Goal: Task Accomplishment & Management: Manage account settings

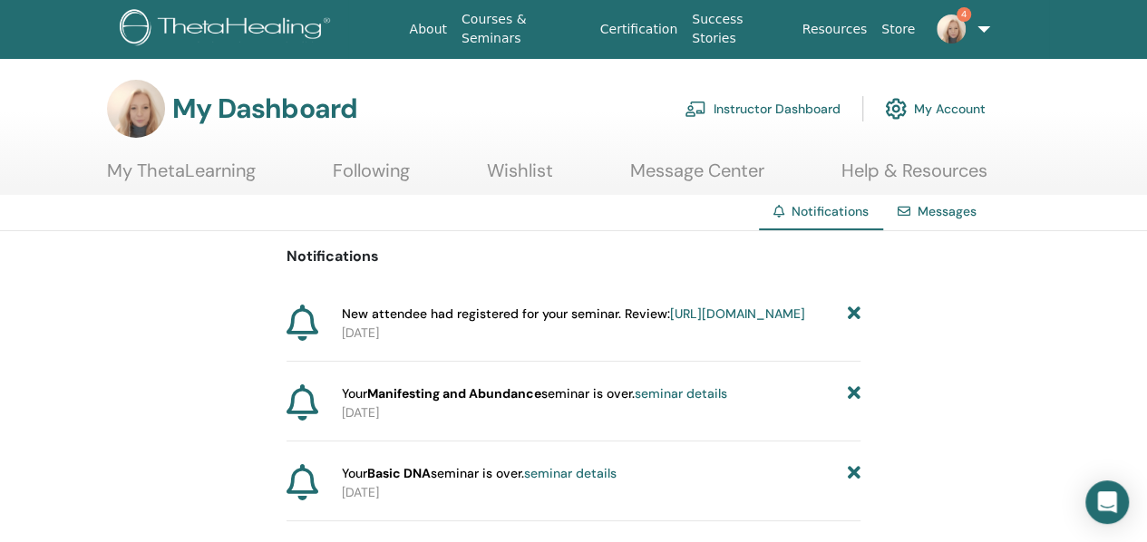
click at [854, 404] on icon at bounding box center [854, 394] width 13 height 19
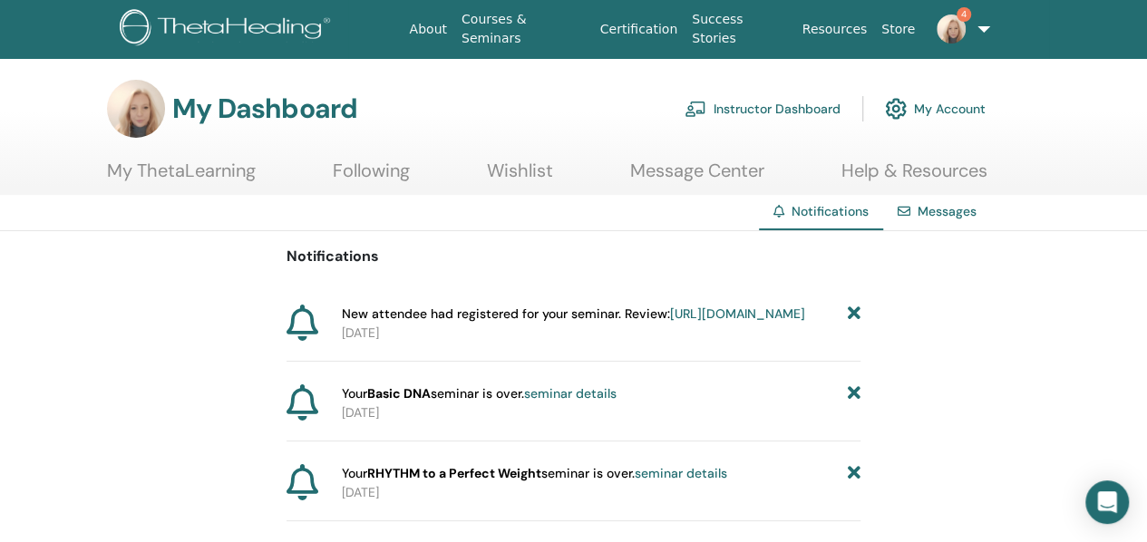
click at [854, 404] on icon at bounding box center [854, 394] width 13 height 19
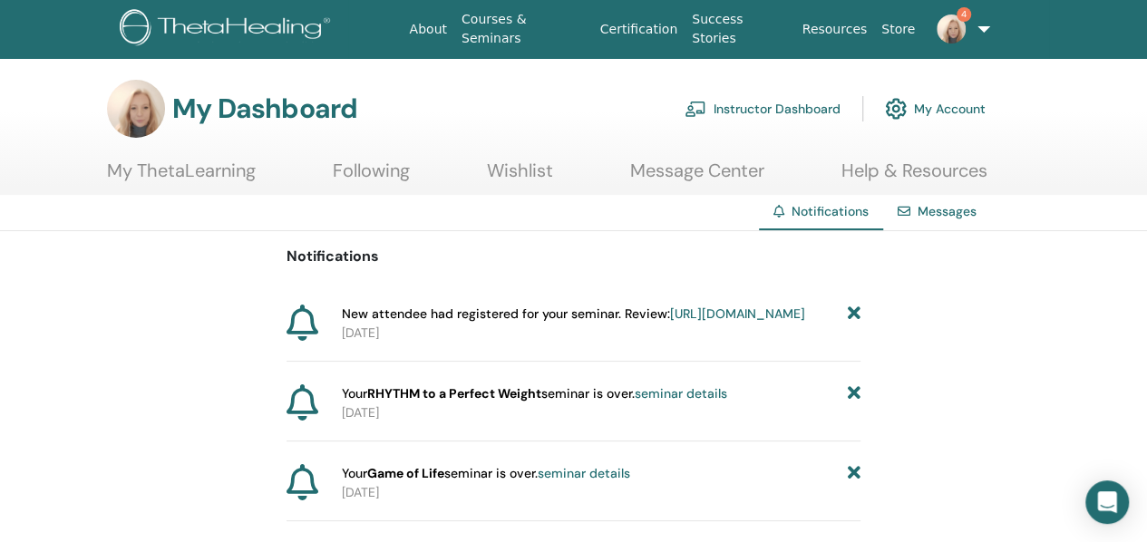
click at [854, 404] on icon at bounding box center [854, 394] width 13 height 19
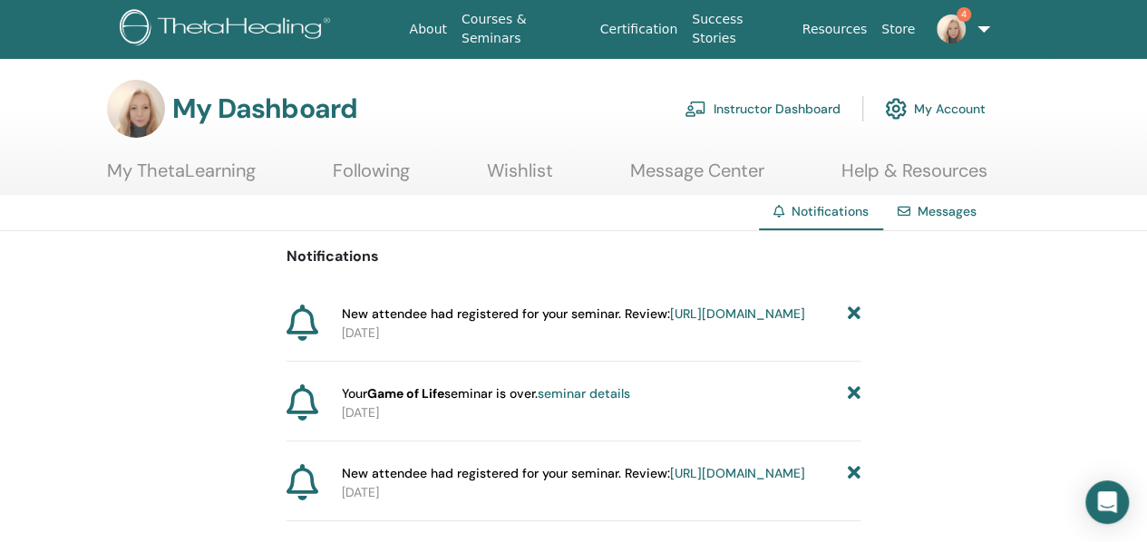
click at [854, 404] on icon at bounding box center [854, 394] width 13 height 19
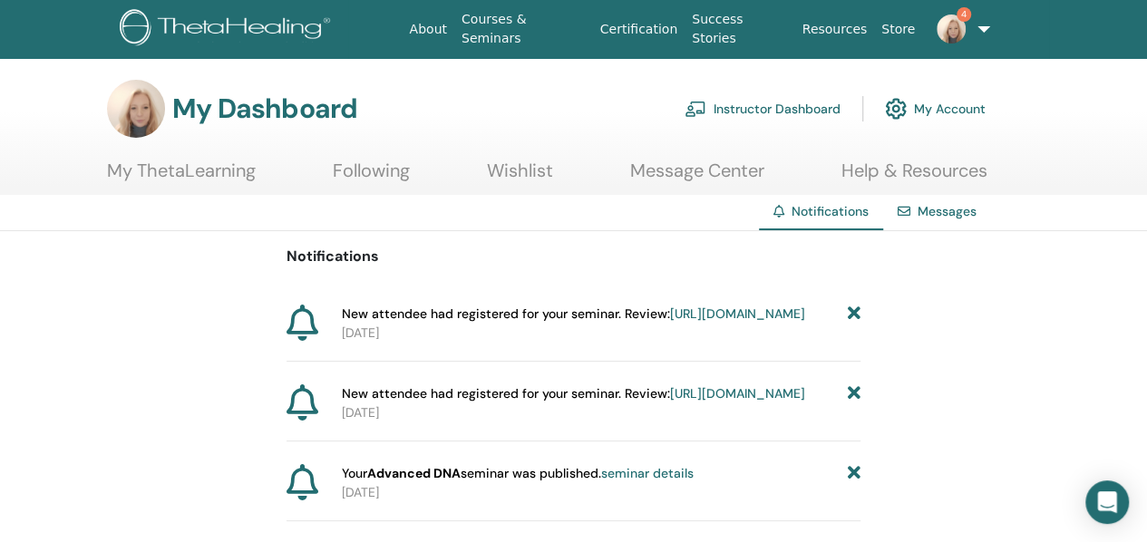
click at [854, 404] on icon at bounding box center [854, 394] width 13 height 19
click at [852, 404] on icon at bounding box center [854, 394] width 13 height 19
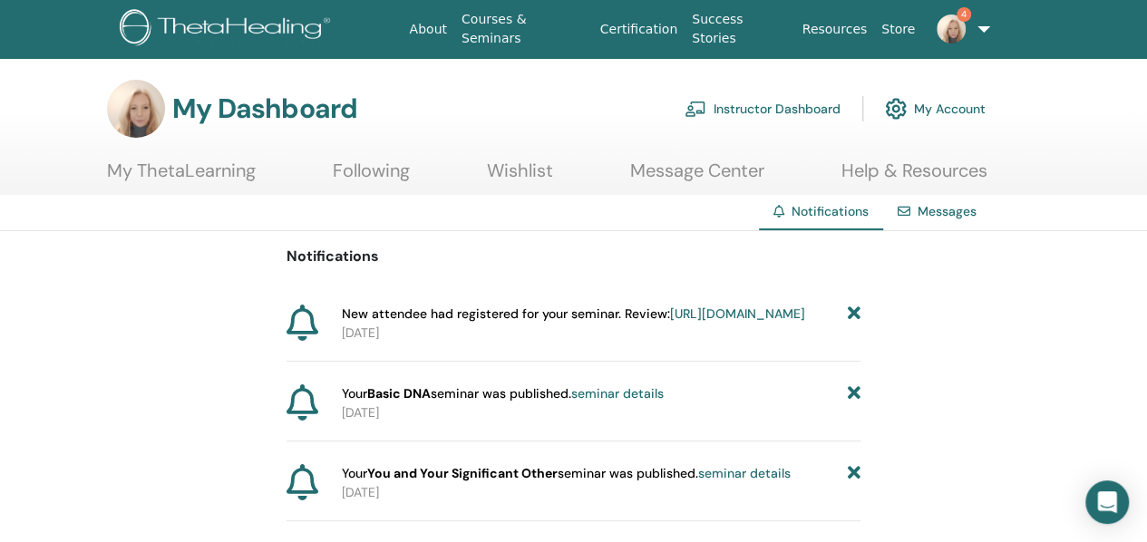
click at [852, 404] on icon at bounding box center [854, 394] width 13 height 19
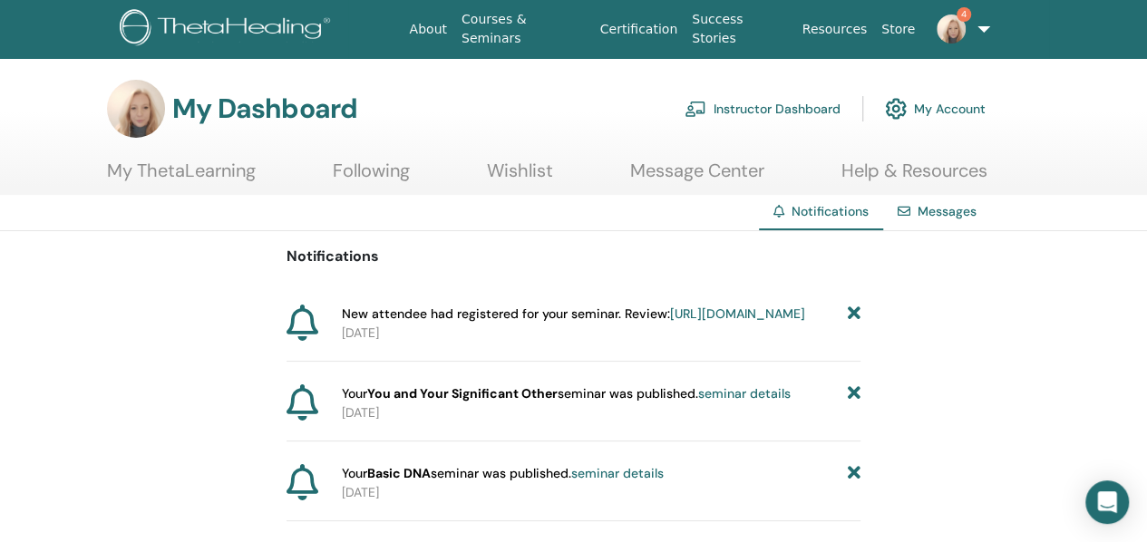
click at [852, 404] on icon at bounding box center [854, 394] width 13 height 19
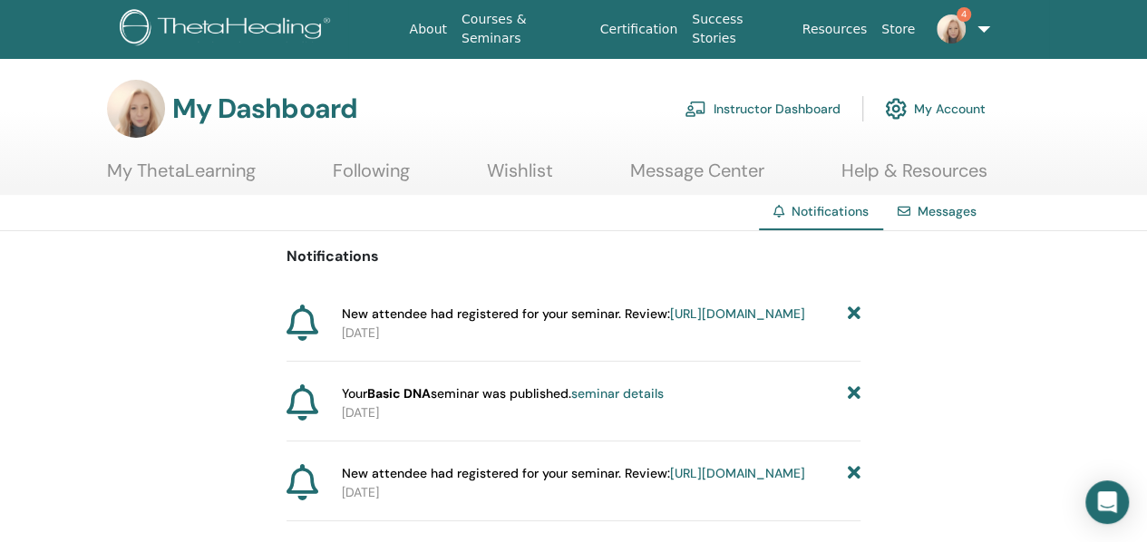
click at [852, 404] on icon at bounding box center [854, 394] width 13 height 19
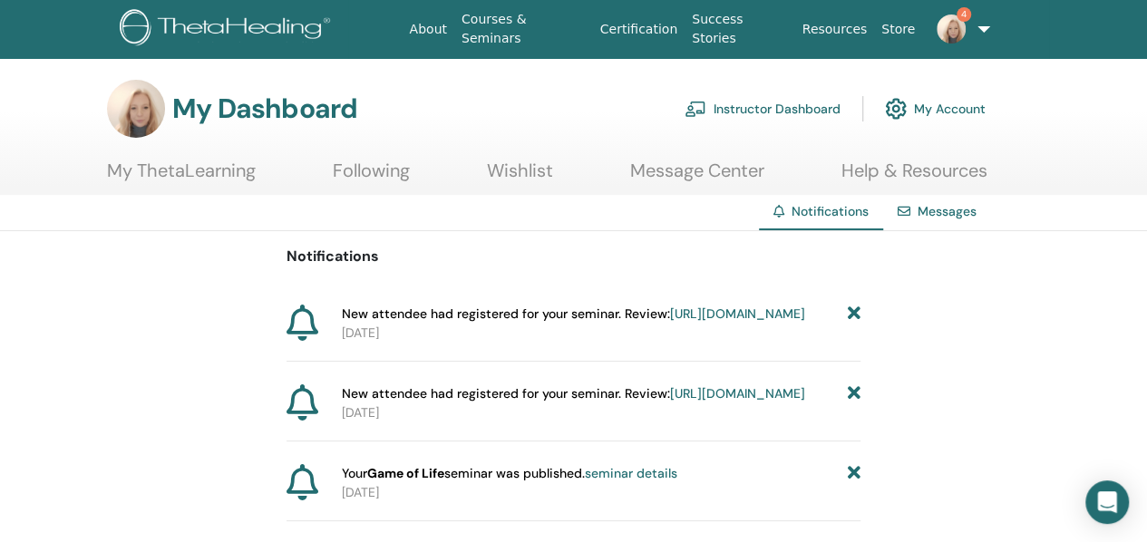
click at [852, 404] on icon at bounding box center [854, 394] width 13 height 19
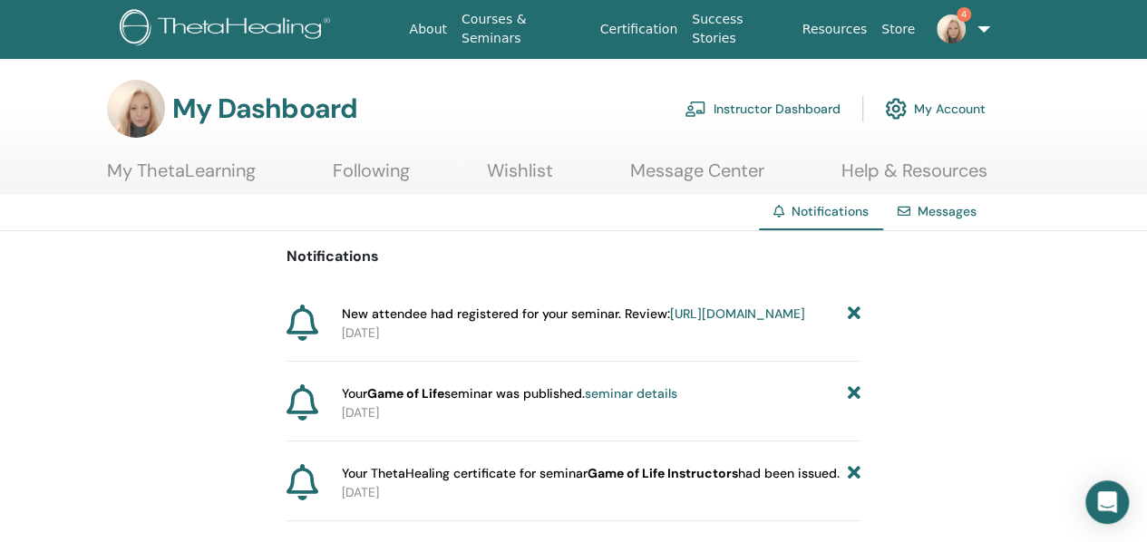
click at [852, 404] on icon at bounding box center [854, 394] width 13 height 19
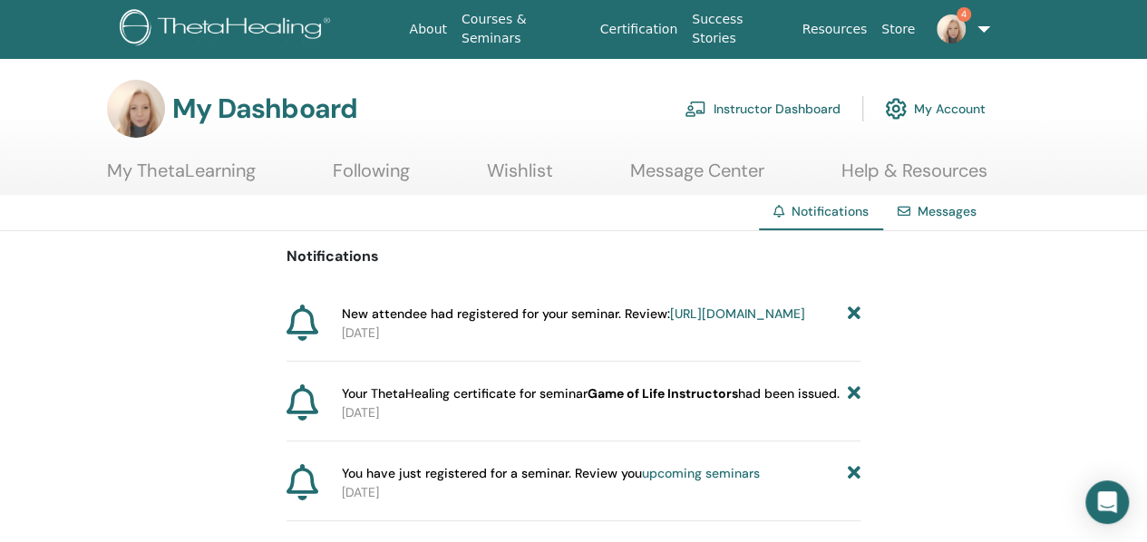
click at [852, 404] on icon at bounding box center [854, 394] width 13 height 19
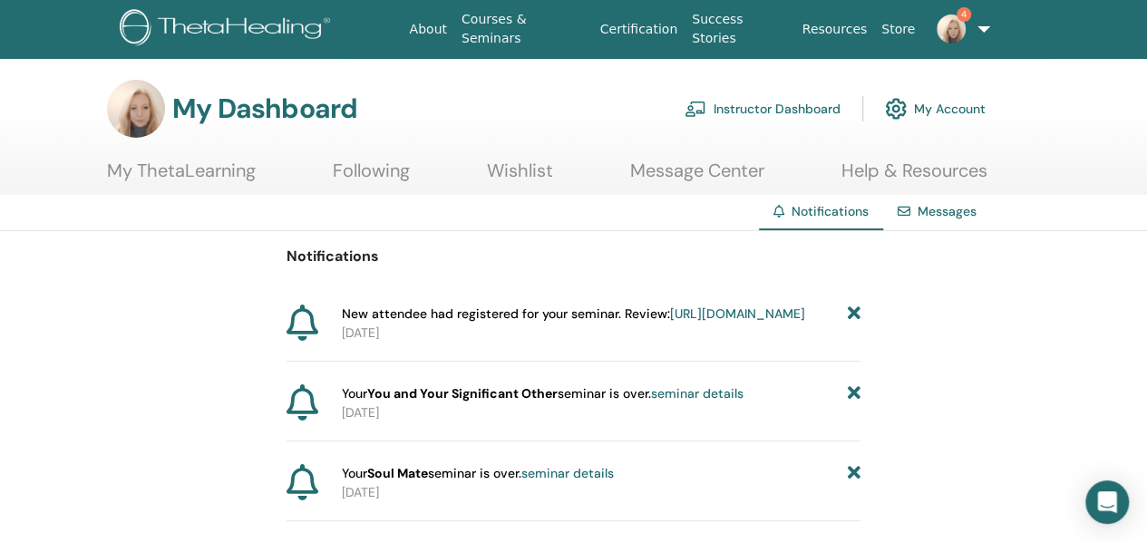
click at [852, 404] on icon at bounding box center [854, 394] width 13 height 19
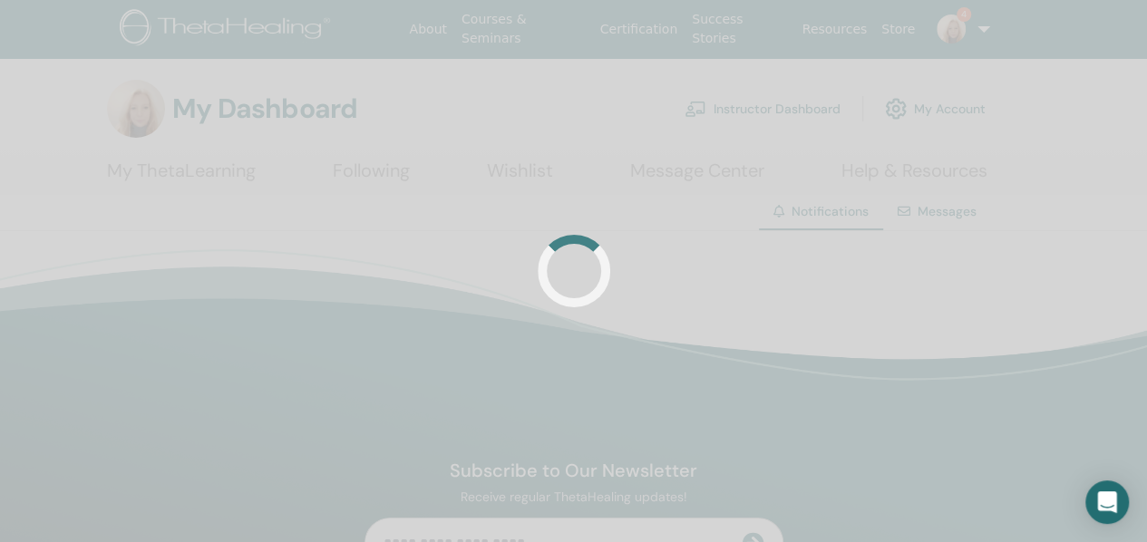
click at [852, 409] on div at bounding box center [573, 271] width 1147 height 542
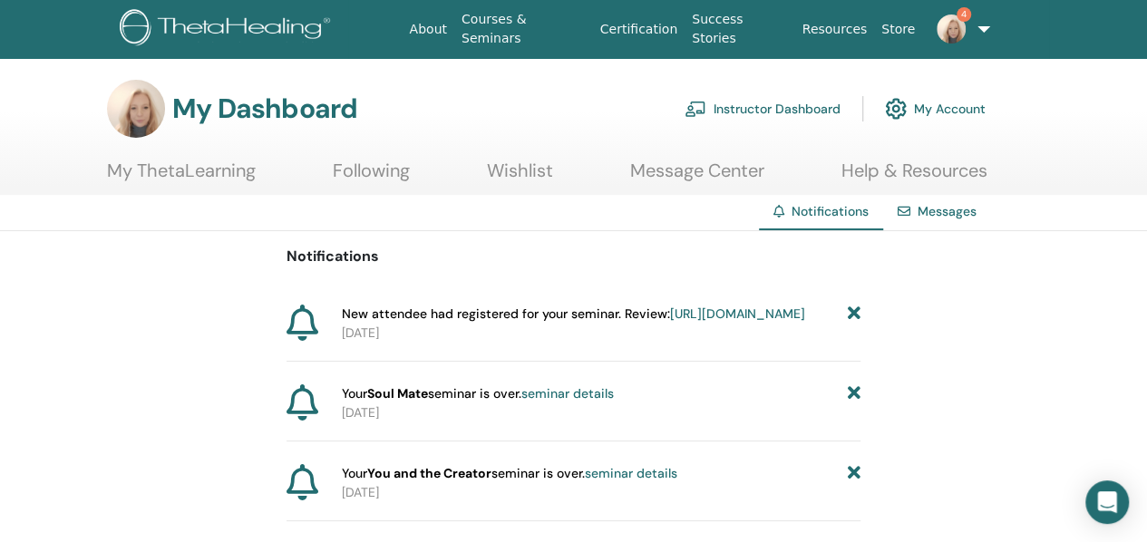
click at [852, 404] on icon at bounding box center [854, 394] width 13 height 19
